Goal: Task Accomplishment & Management: Use online tool/utility

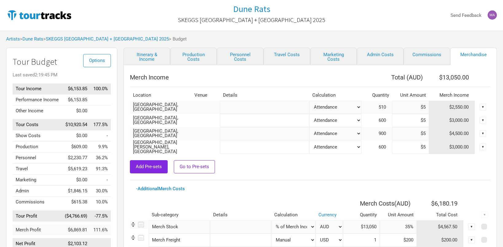
select select "% of Gross Merch"
select select "USD"
select select "% of Gross Merch"
click at [9, 38] on link "Artists" at bounding box center [13, 39] width 14 height 6
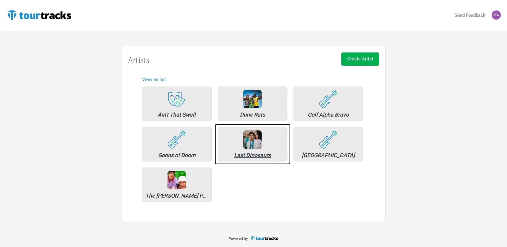
click at [247, 156] on div "Last Dinosaurs" at bounding box center [252, 156] width 63 height 6
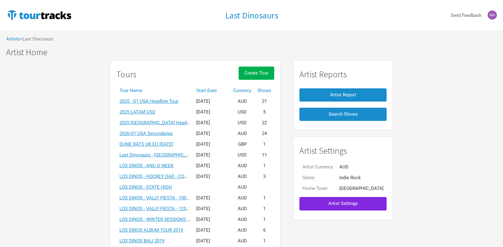
click at [216, 89] on th "Start Date" at bounding box center [211, 90] width 37 height 11
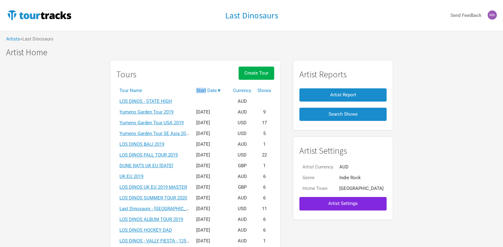
click at [216, 89] on th "Start Date ▼" at bounding box center [211, 90] width 37 height 11
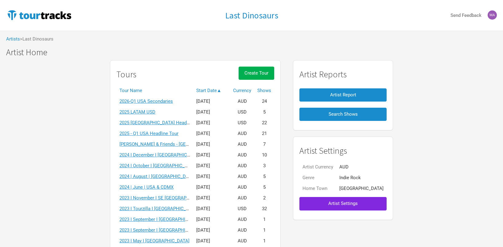
click at [140, 98] on td "2026-Q1 USA Secondaries" at bounding box center [154, 101] width 77 height 11
click at [141, 99] on link "2026-Q1 USA Secondaries" at bounding box center [145, 102] width 53 height 6
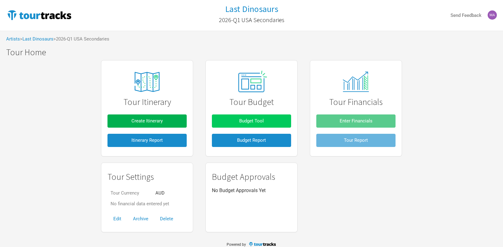
click at [270, 120] on button "Budget Tool" at bounding box center [251, 120] width 79 height 13
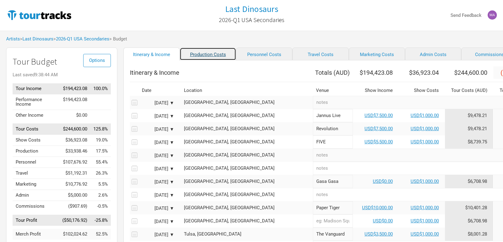
click at [194, 52] on link "Production Costs" at bounding box center [208, 54] width 56 height 13
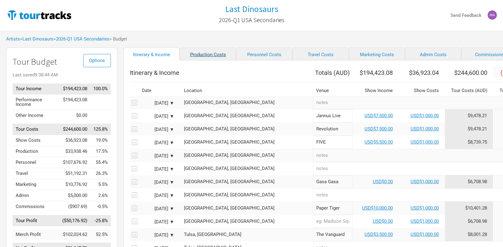
select select "USD"
select select "Shows"
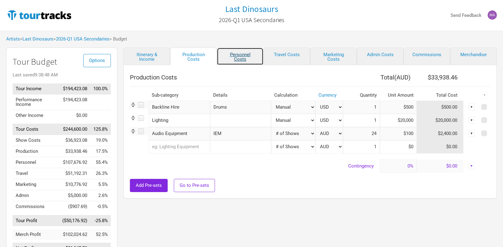
click at [238, 56] on link "Personnel Costs" at bounding box center [240, 56] width 47 height 17
select select "USD"
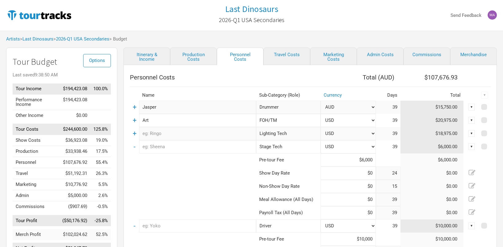
click at [132, 133] on td "+" at bounding box center [134, 133] width 9 height 13
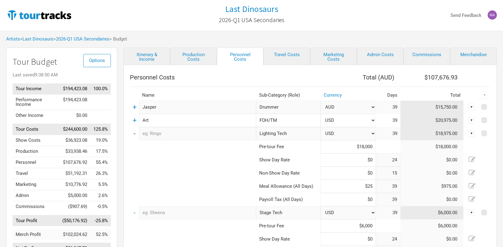
click at [133, 134] on link "-" at bounding box center [134, 133] width 2 height 8
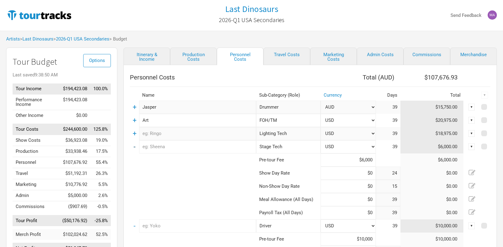
click at [133, 146] on link "-" at bounding box center [134, 147] width 2 height 8
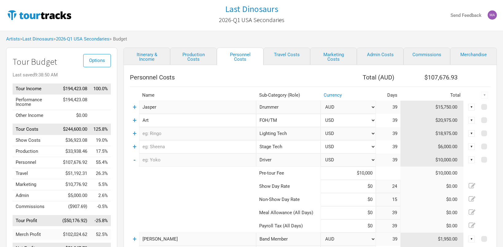
click at [134, 161] on link "-" at bounding box center [134, 160] width 2 height 8
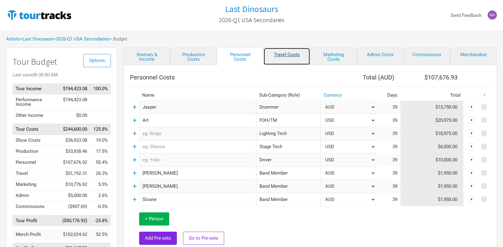
click at [285, 55] on link "Travel Costs" at bounding box center [286, 56] width 47 height 17
select select "USD"
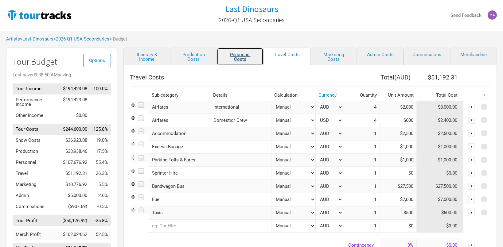
click at [252, 55] on link "Personnel Costs" at bounding box center [240, 56] width 47 height 17
select select "USD"
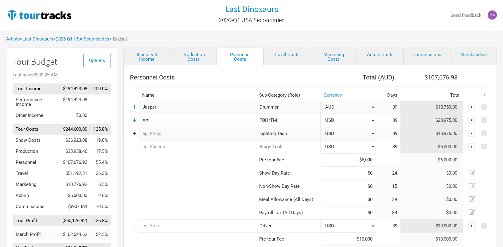
click at [135, 136] on link "+" at bounding box center [135, 133] width 4 height 8
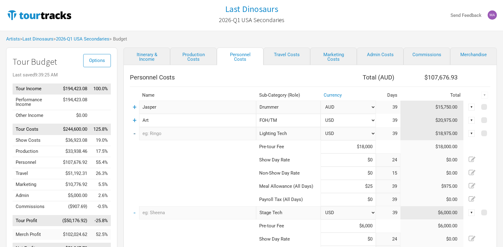
click at [135, 136] on td "-" at bounding box center [134, 133] width 9 height 13
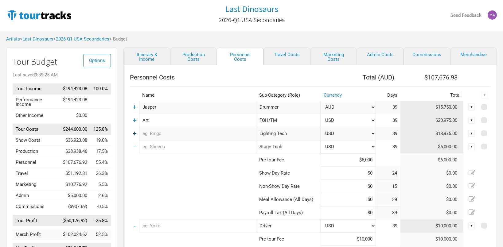
click at [135, 136] on link "+" at bounding box center [135, 133] width 4 height 8
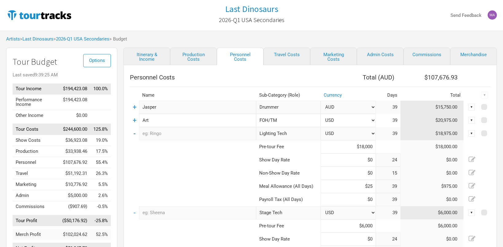
click at [135, 136] on td "-" at bounding box center [134, 133] width 9 height 13
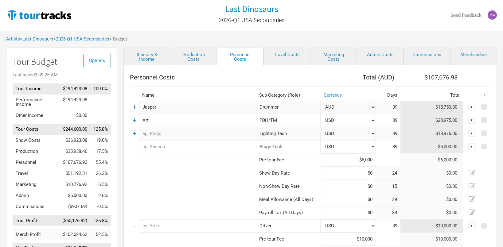
click at [133, 147] on td "-" at bounding box center [134, 146] width 9 height 13
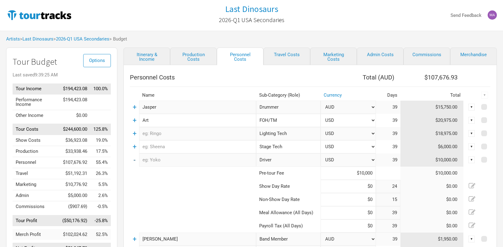
click at [134, 158] on link "-" at bounding box center [134, 160] width 2 height 8
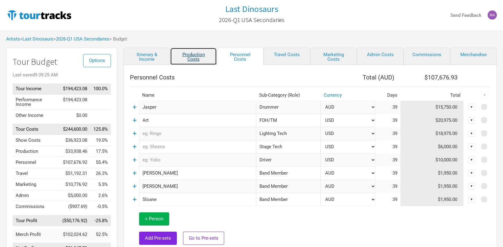
click at [191, 54] on link "Production Costs" at bounding box center [193, 56] width 47 height 17
select select "USD"
select select "Shows"
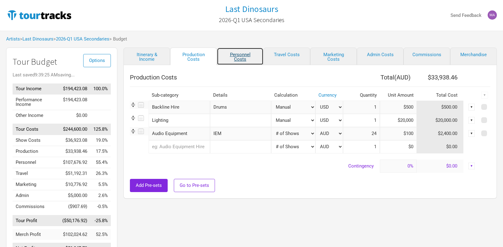
click at [241, 54] on link "Personnel Costs" at bounding box center [240, 56] width 47 height 17
select select "USD"
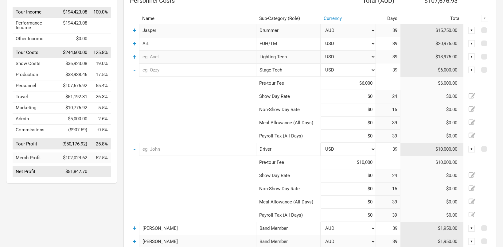
scroll to position [87, 0]
